Goal: Communication & Community: Connect with others

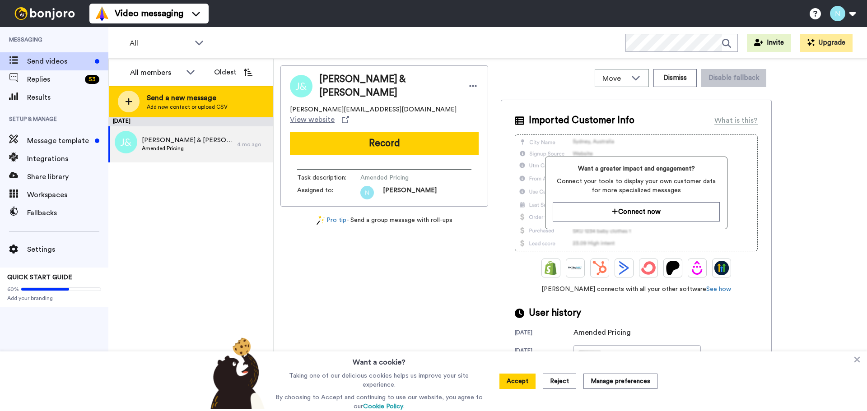
click at [191, 102] on span "Send a new message" at bounding box center [187, 98] width 81 height 11
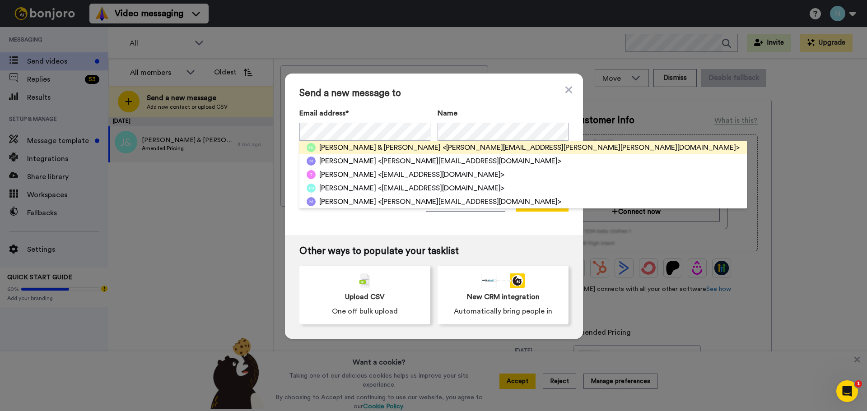
click at [356, 146] on span "[PERSON_NAME] & [PERSON_NAME]" at bounding box center [380, 147] width 122 height 11
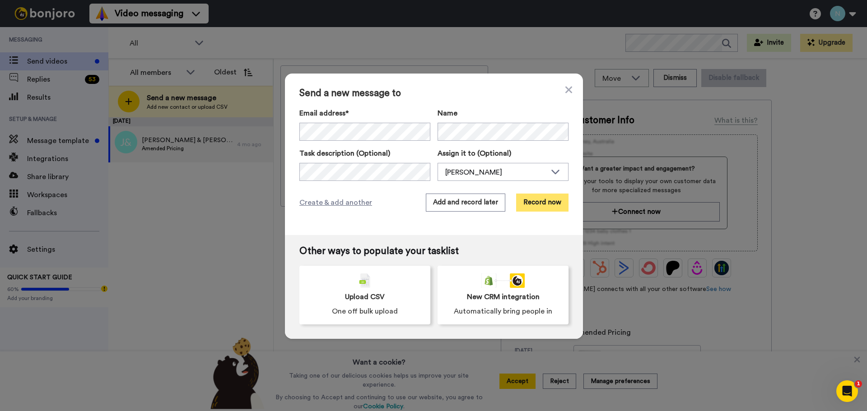
click at [542, 201] on button "Record now" at bounding box center [542, 203] width 52 height 18
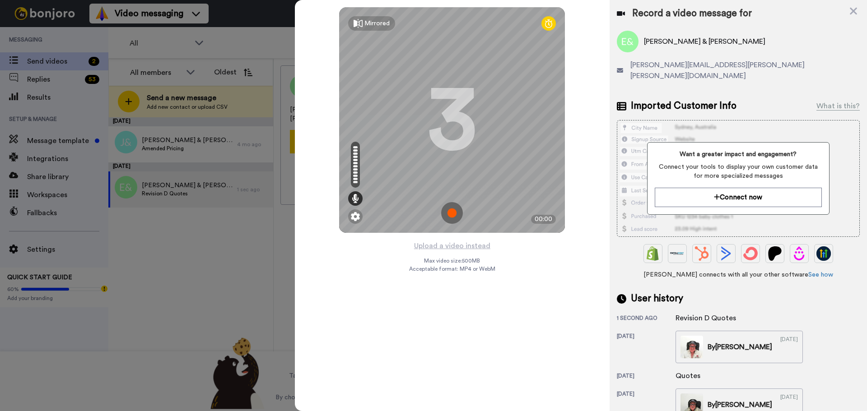
click at [452, 211] on img at bounding box center [452, 213] width 22 height 22
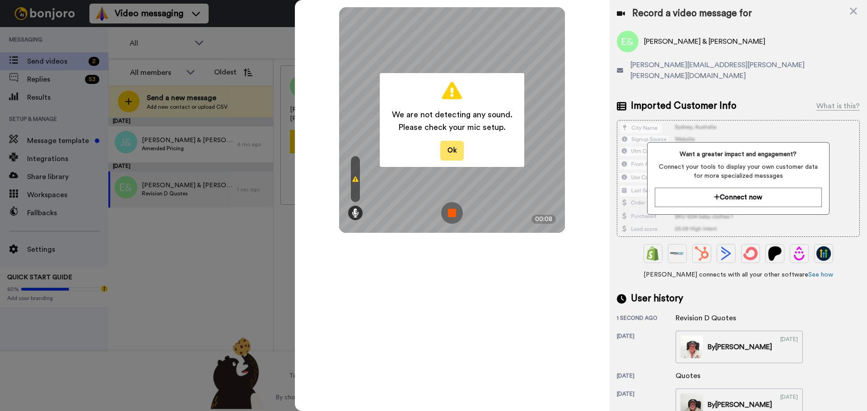
click at [451, 148] on button "Ok" at bounding box center [451, 150] width 23 height 19
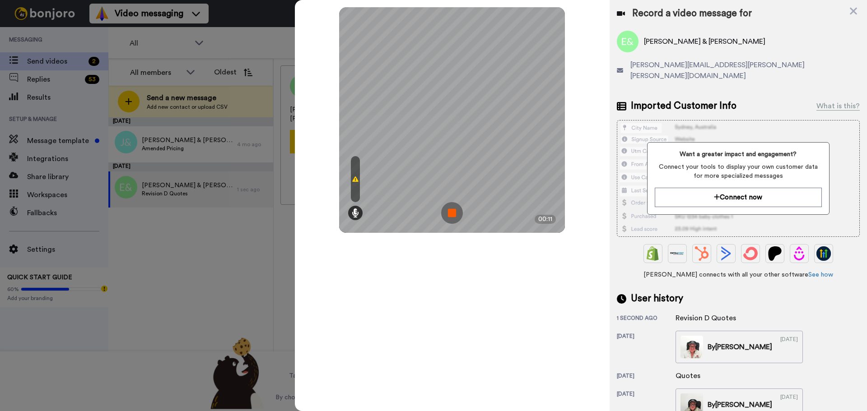
click at [452, 212] on img at bounding box center [452, 213] width 22 height 22
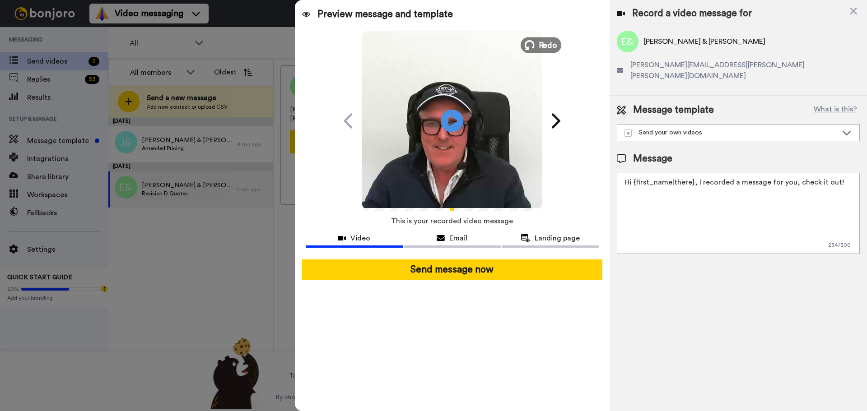
click at [543, 44] on span "Redo" at bounding box center [548, 45] width 19 height 12
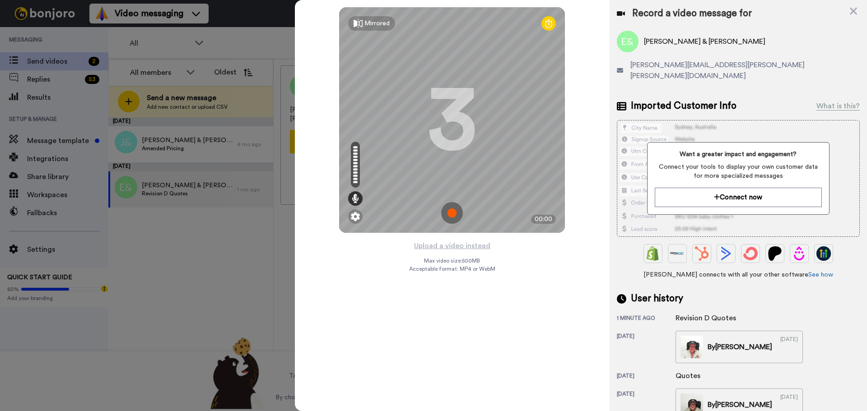
click at [451, 212] on img at bounding box center [452, 213] width 22 height 22
